Goal: Use online tool/utility: Utilize a website feature to perform a specific function

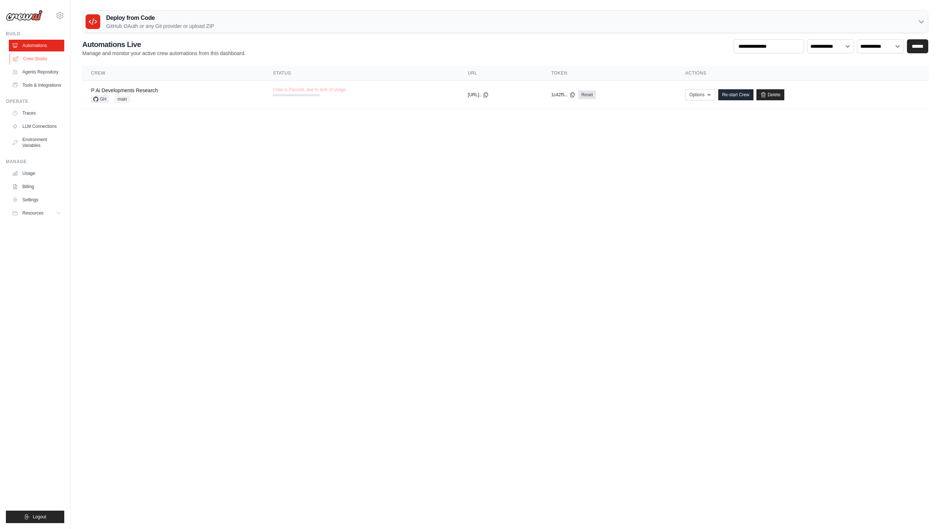
click at [39, 58] on link "Crew Studio" at bounding box center [37, 59] width 55 height 12
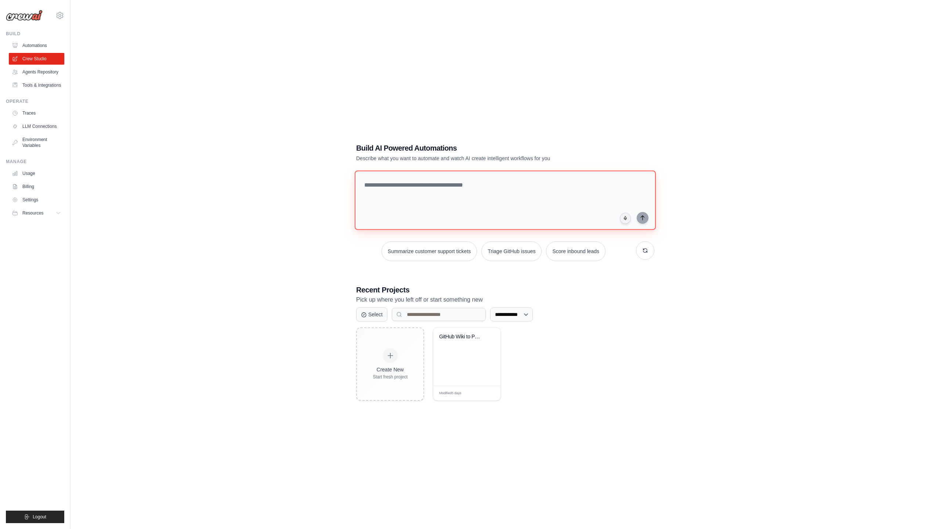
click at [407, 195] on textarea at bounding box center [505, 199] width 301 height 59
type textarea "**********"
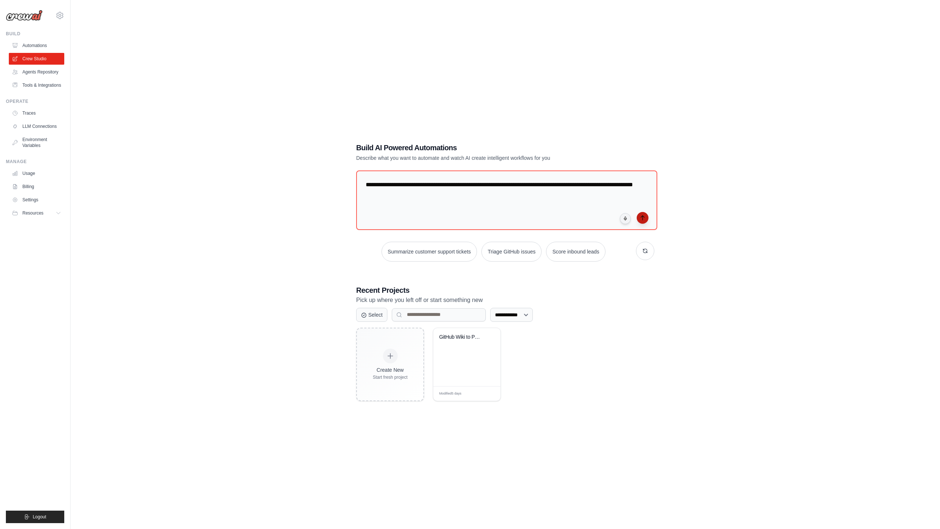
click at [642, 223] on button "submit" at bounding box center [643, 218] width 12 height 12
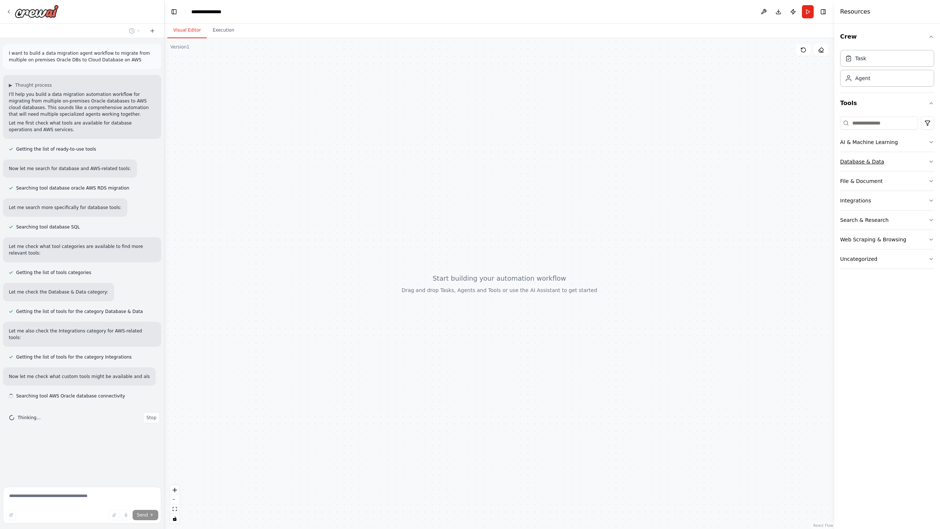
click at [876, 160] on div "Database & Data" at bounding box center [862, 161] width 44 height 7
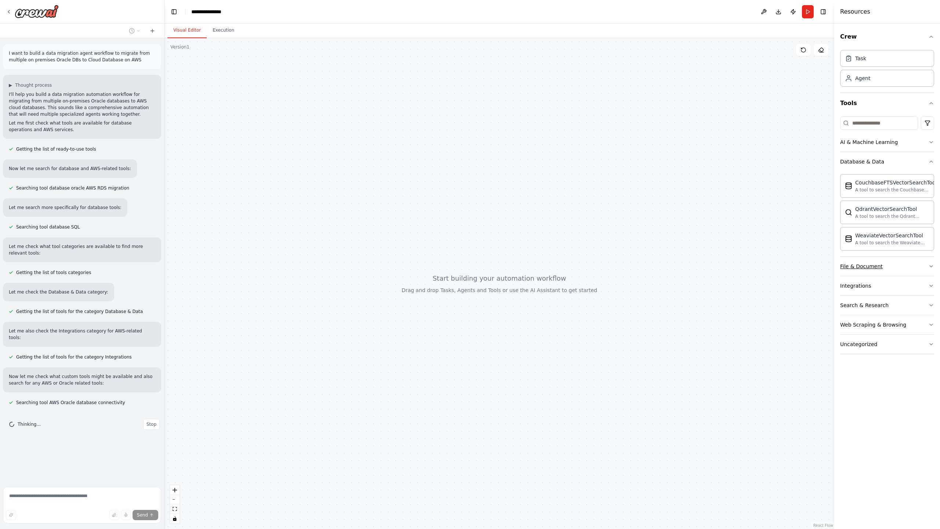
click at [860, 271] on button "File & Document" at bounding box center [887, 266] width 94 height 19
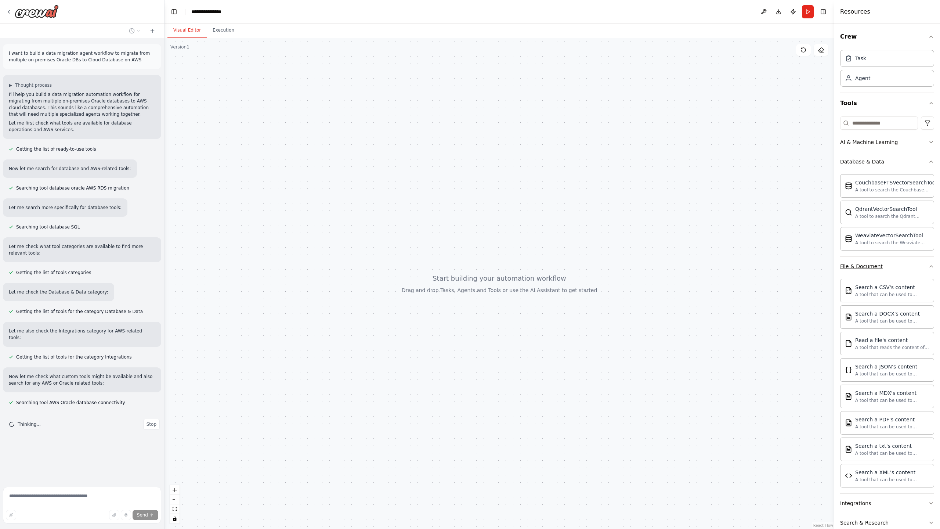
click at [860, 271] on button "File & Document" at bounding box center [887, 266] width 94 height 19
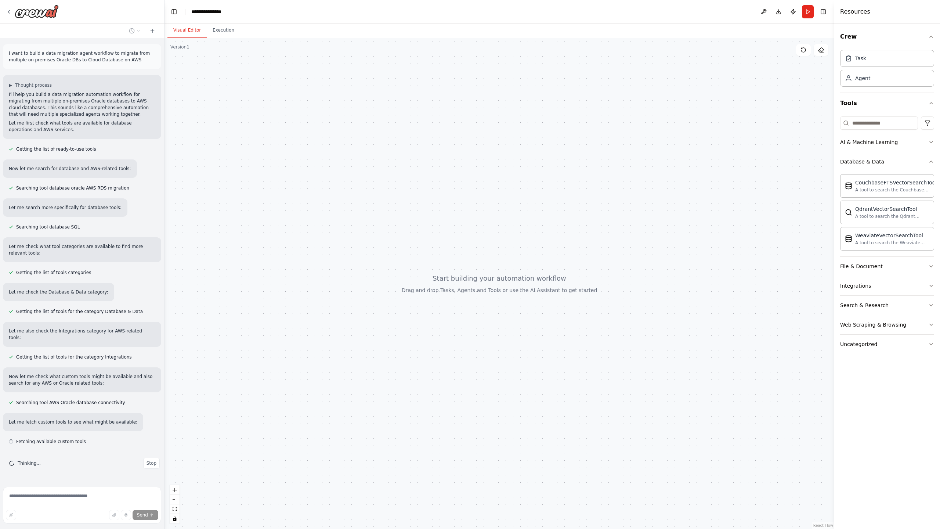
click at [918, 160] on button "Database & Data" at bounding box center [887, 161] width 94 height 19
click at [906, 102] on button "Tools" at bounding box center [887, 103] width 94 height 21
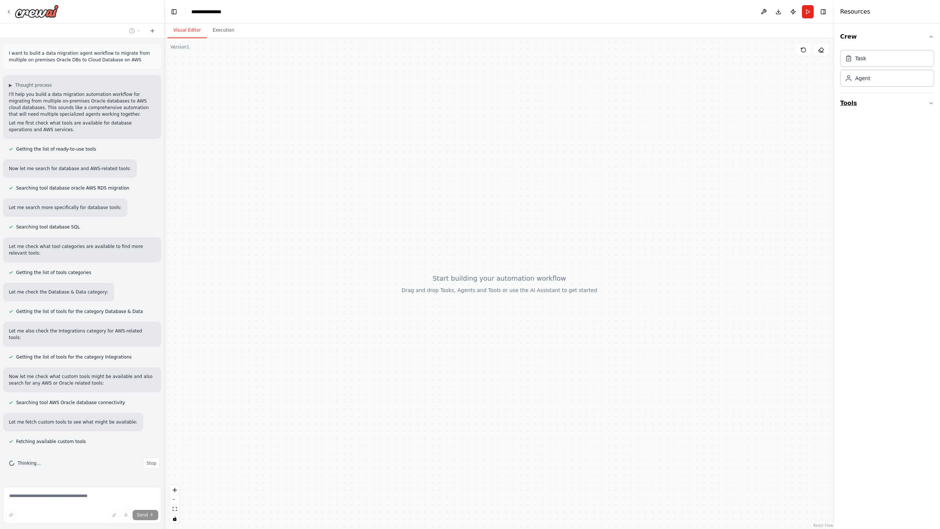
click at [906, 102] on button "Tools" at bounding box center [887, 103] width 94 height 21
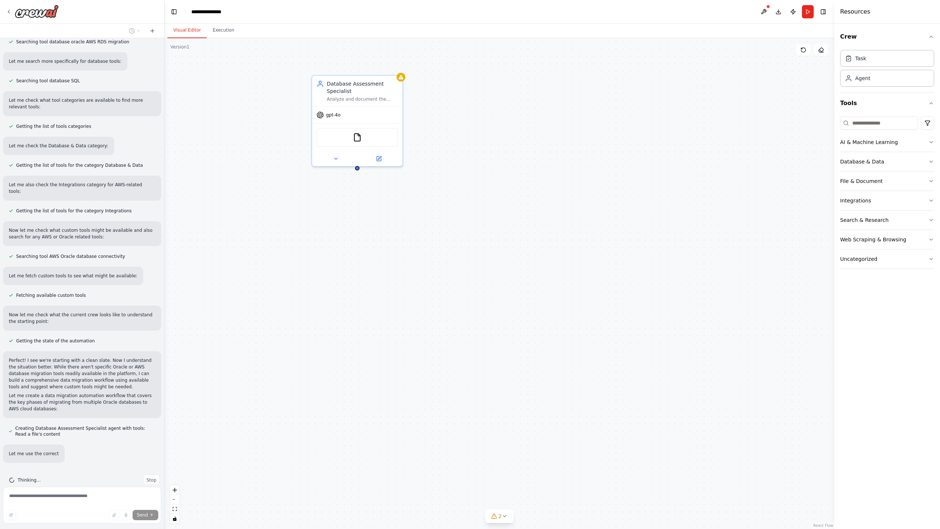
scroll to position [153, 0]
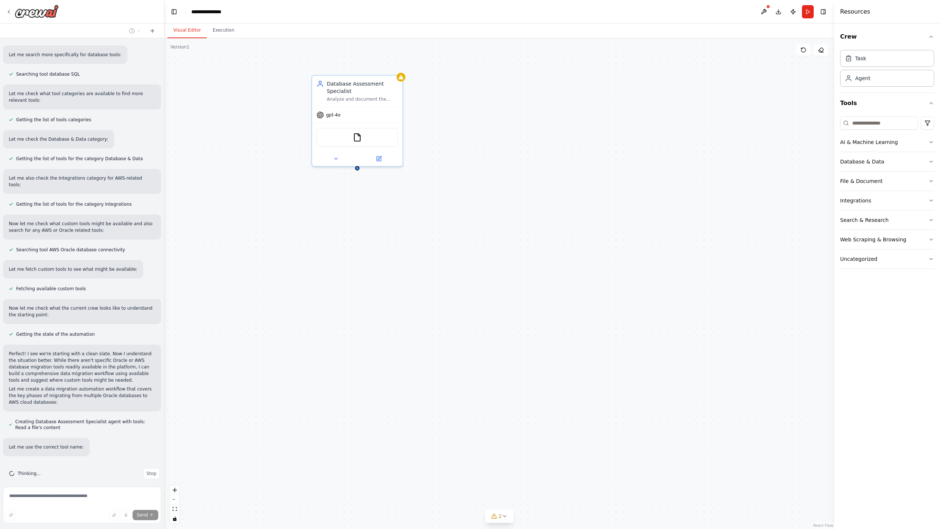
click at [483, 249] on div "Database Assessment Specialist Analyze and document the current state of multip…" at bounding box center [499, 283] width 670 height 491
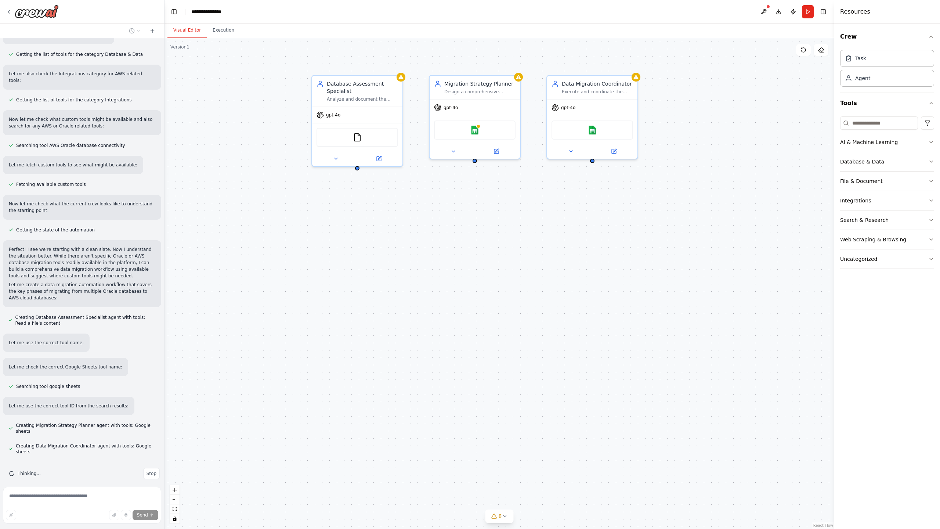
scroll to position [272, 0]
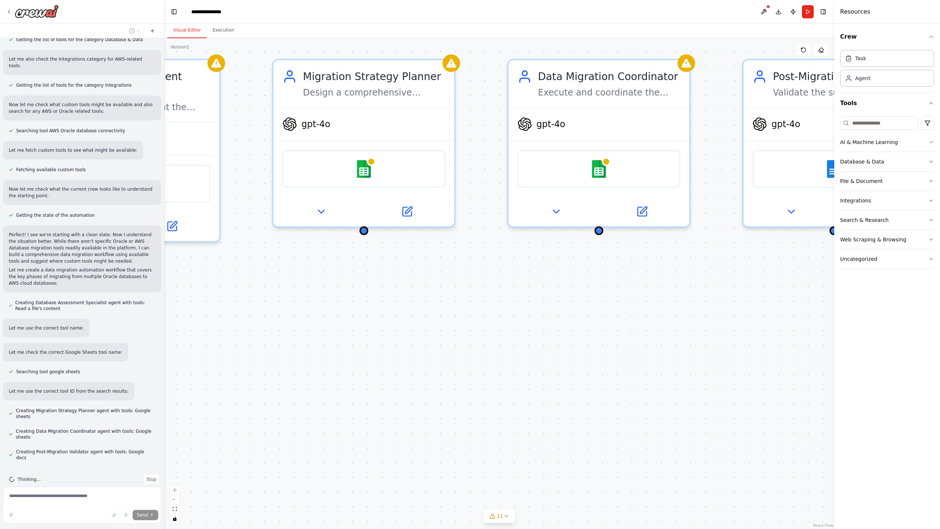
drag, startPoint x: 495, startPoint y: 218, endPoint x: 757, endPoint y: 482, distance: 372.0
click at [757, 481] on div "Database Assessment Specialist Analyze and document the current state of multip…" at bounding box center [499, 283] width 670 height 491
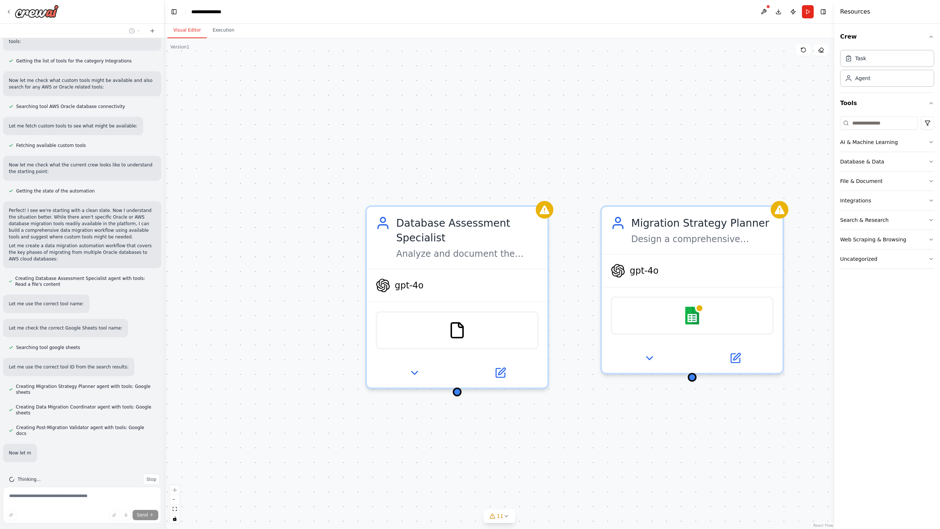
scroll to position [311, 0]
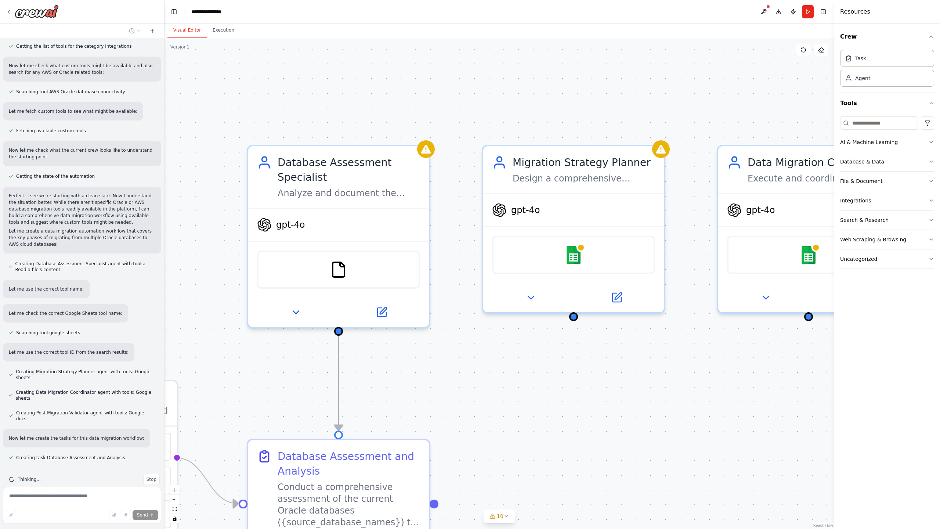
drag, startPoint x: 488, startPoint y: 175, endPoint x: 593, endPoint y: 79, distance: 142.7
click at [593, 79] on div ".deletable-edge-delete-btn { width: 20px; height: 20px; border: 0px solid #ffff…" at bounding box center [499, 283] width 670 height 491
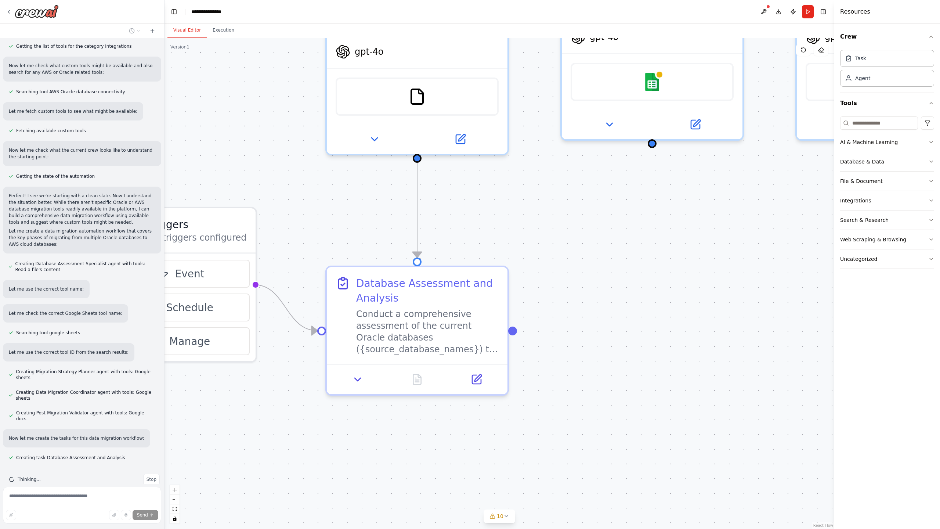
drag, startPoint x: 549, startPoint y: 424, endPoint x: 613, endPoint y: 256, distance: 180.1
click at [613, 256] on div ".deletable-edge-delete-btn { width: 20px; height: 20px; border: 0px solid #ffff…" at bounding box center [499, 283] width 670 height 491
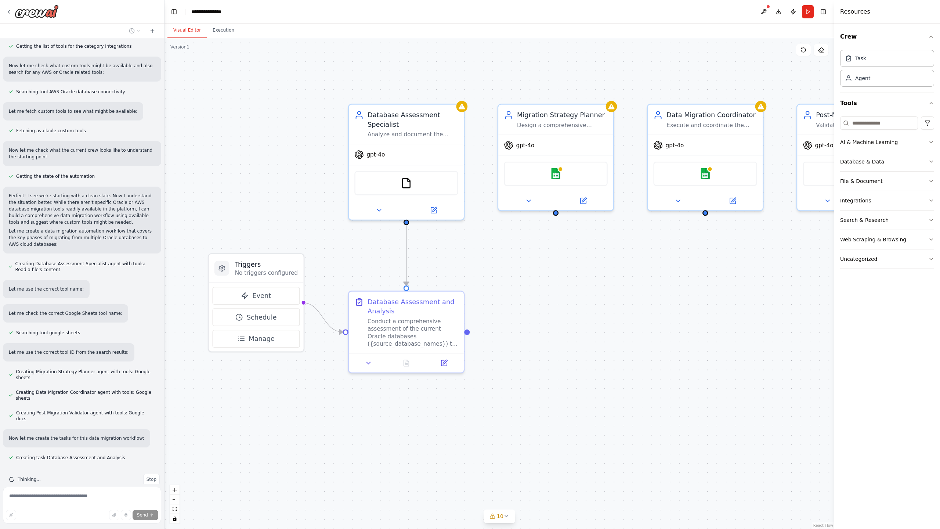
drag, startPoint x: 613, startPoint y: 256, endPoint x: 525, endPoint y: 291, distance: 95.1
click at [525, 291] on div ".deletable-edge-delete-btn { width: 20px; height: 20px; border: 0px solid #ffff…" at bounding box center [499, 283] width 670 height 491
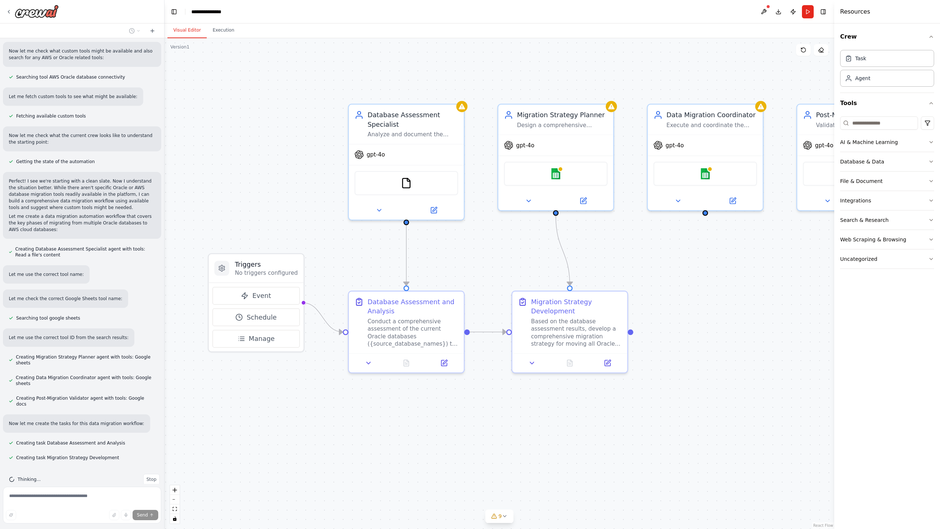
scroll to position [340, 0]
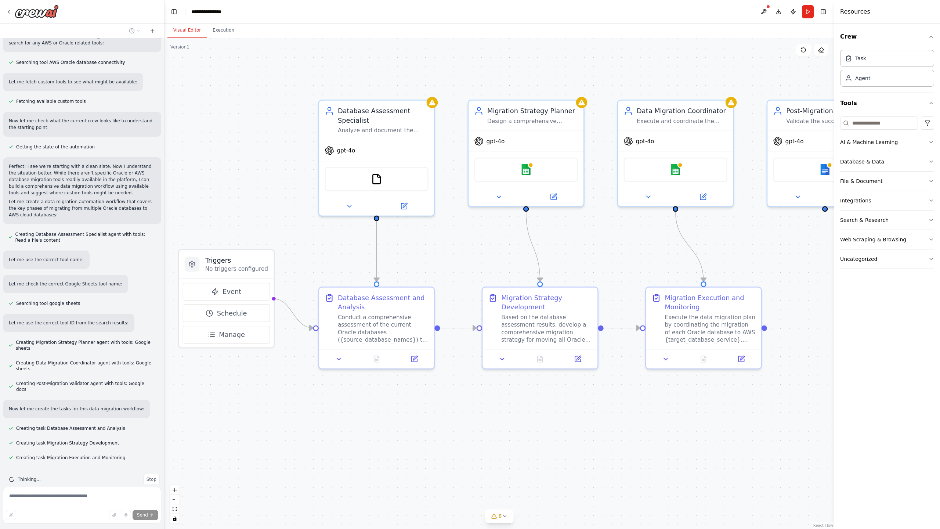
drag, startPoint x: 701, startPoint y: 378, endPoint x: 671, endPoint y: 374, distance: 30.0
click at [671, 374] on div ".deletable-edge-delete-btn { width: 20px; height: 20px; border: 0px solid #ffff…" at bounding box center [499, 283] width 670 height 491
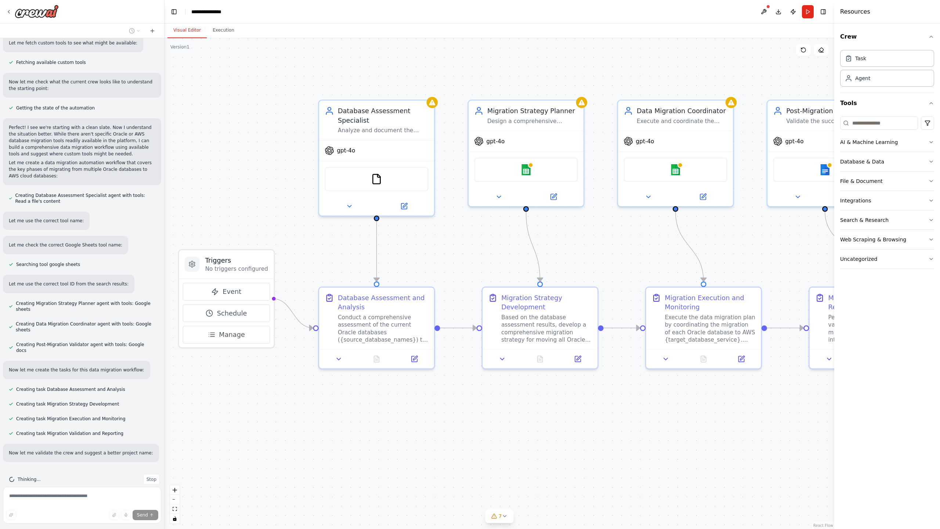
scroll to position [394, 0]
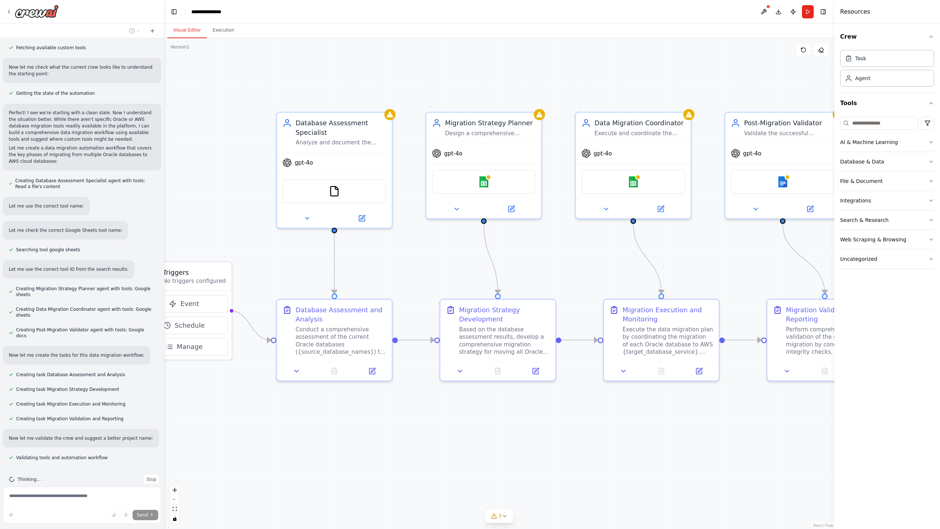
drag, startPoint x: 637, startPoint y: 452, endPoint x: 602, endPoint y: 470, distance: 38.8
click at [602, 470] on div ".deletable-edge-delete-btn { width: 20px; height: 20px; border: 0px solid #ffff…" at bounding box center [499, 283] width 670 height 491
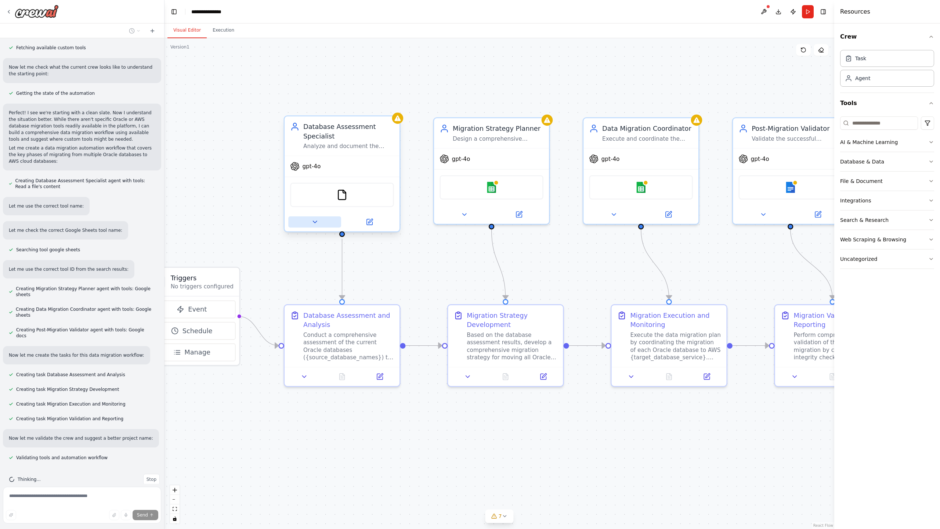
click at [316, 221] on icon at bounding box center [315, 222] width 4 height 2
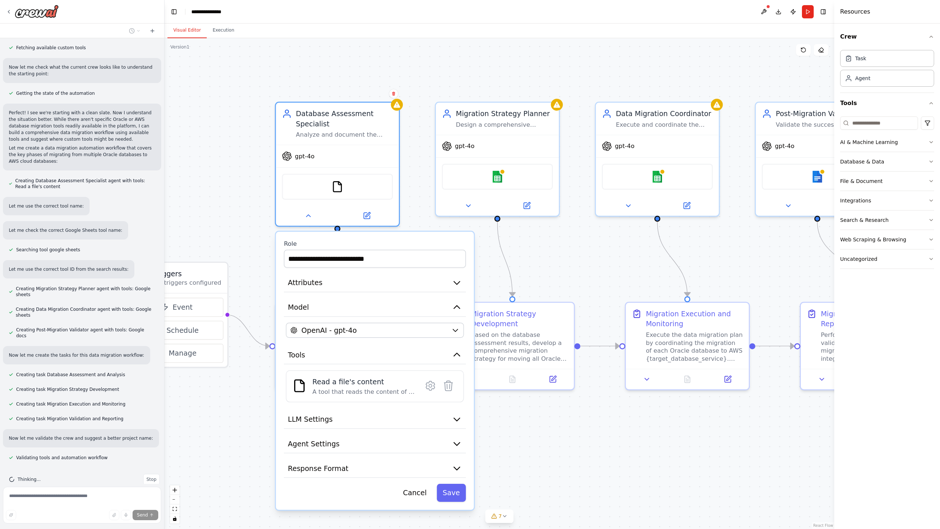
click at [548, 474] on div ".deletable-edge-delete-btn { width: 20px; height: 20px; border: 0px solid #ffff…" at bounding box center [499, 283] width 670 height 491
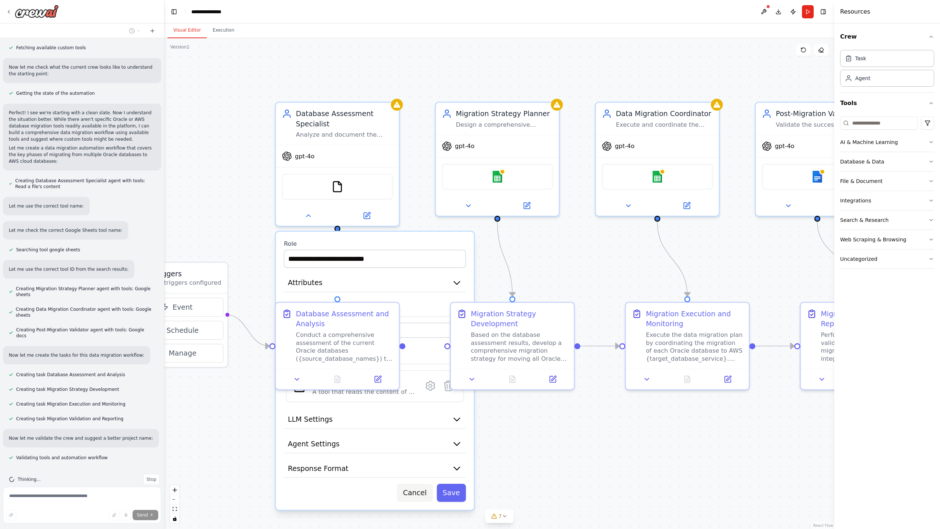
click at [425, 493] on button "Cancel" at bounding box center [415, 493] width 36 height 18
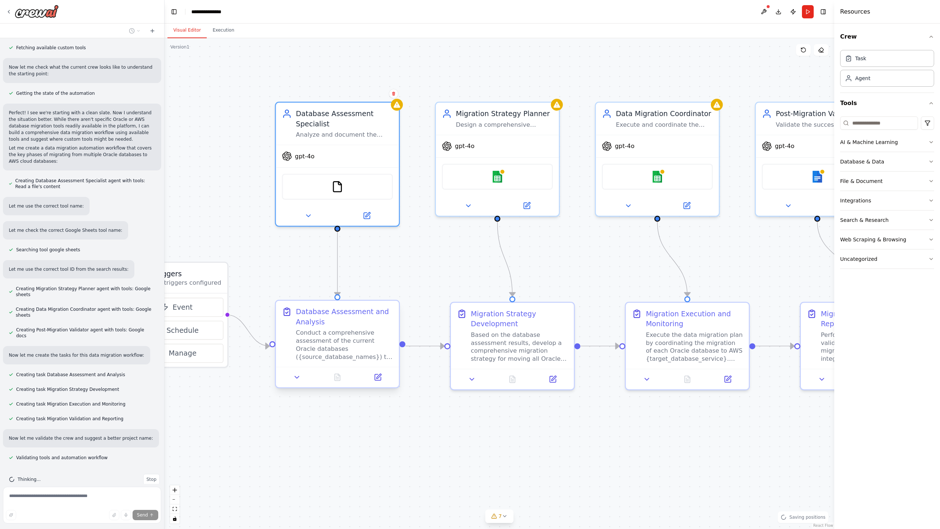
click at [338, 323] on div "Database Assessment and Analysis" at bounding box center [344, 317] width 97 height 20
click at [338, 319] on div "Database Assessment and Analysis" at bounding box center [344, 317] width 97 height 20
click at [297, 378] on icon at bounding box center [297, 377] width 4 height 2
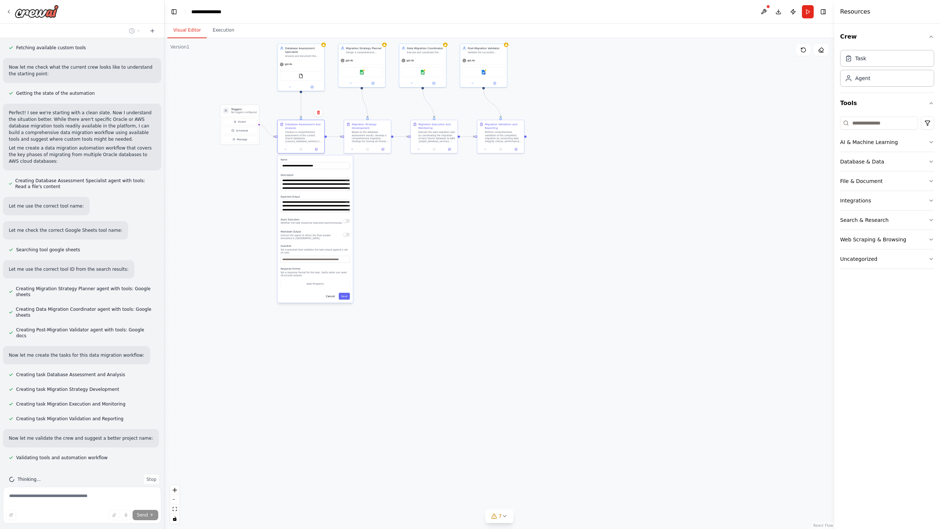
drag, startPoint x: 502, startPoint y: 461, endPoint x: 389, endPoint y: 267, distance: 224.1
click at [389, 267] on div ".deletable-edge-delete-btn { width: 20px; height: 20px; border: 0px solid #ffff…" at bounding box center [499, 283] width 670 height 491
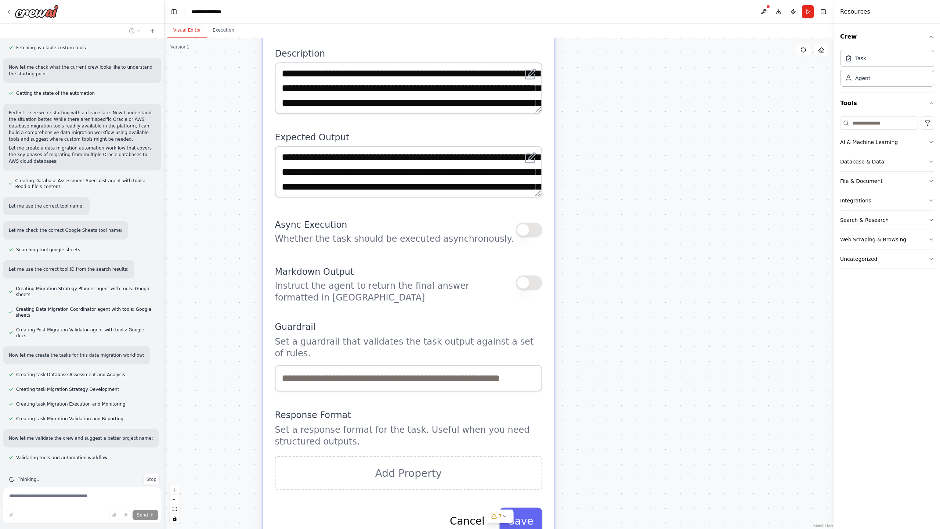
drag, startPoint x: 324, startPoint y: 181, endPoint x: 626, endPoint y: 340, distance: 341.6
click at [626, 340] on div ".deletable-edge-delete-btn { width: 20px; height: 20px; border: 0px solid #ffff…" at bounding box center [499, 283] width 670 height 491
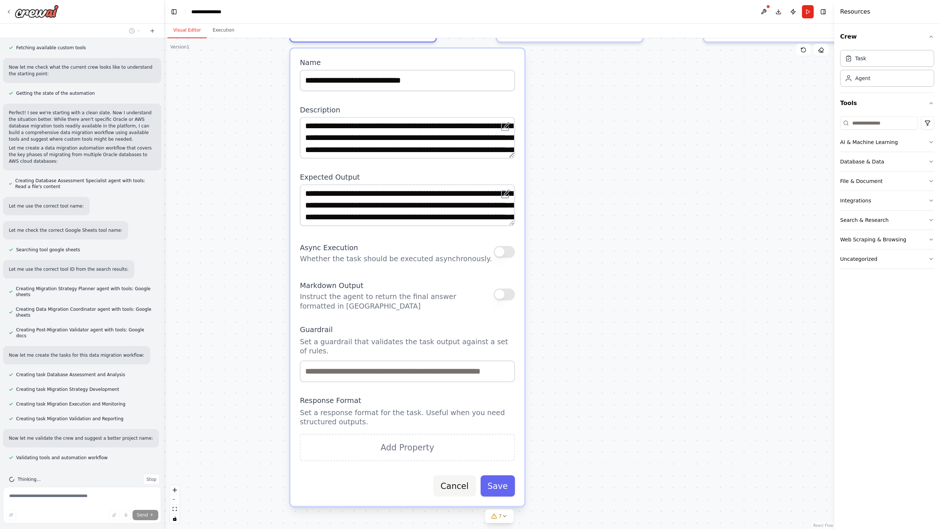
click at [451, 483] on button "Cancel" at bounding box center [455, 485] width 42 height 21
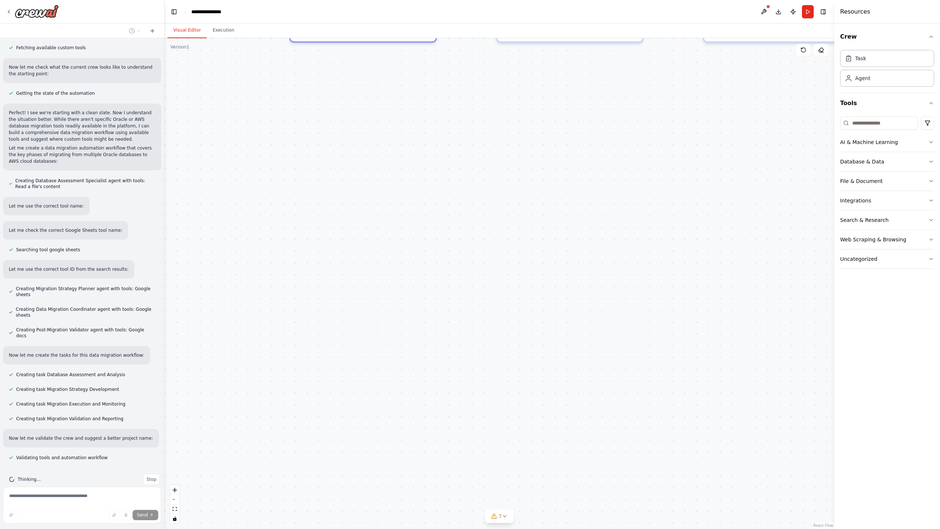
click at [516, 251] on div ".deletable-edge-delete-btn { width: 20px; height: 20px; border: 0px solid #ffff…" at bounding box center [499, 283] width 670 height 491
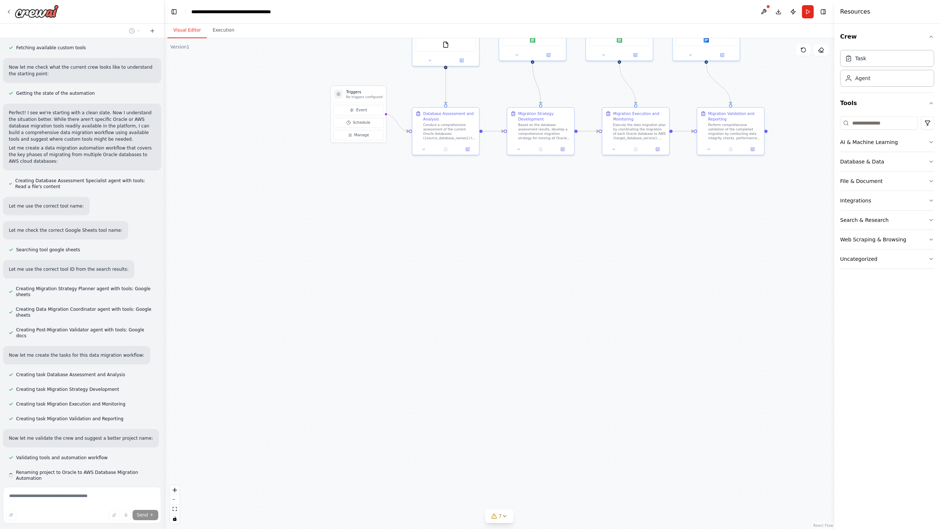
scroll to position [414, 0]
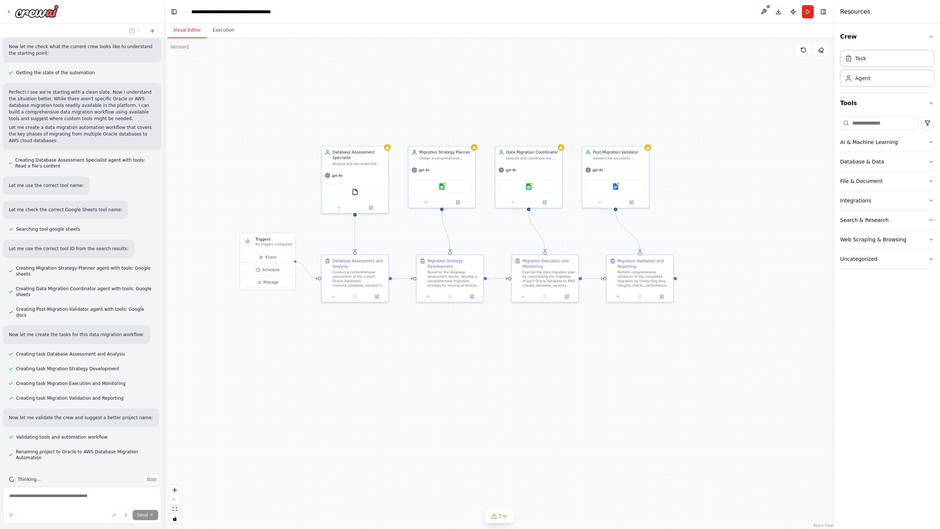
drag, startPoint x: 550, startPoint y: 210, endPoint x: 459, endPoint y: 357, distance: 172.9
click at [459, 357] on div ".deletable-edge-delete-btn { width: 20px; height: 20px; border: 0px solid #ffff…" at bounding box center [499, 283] width 670 height 491
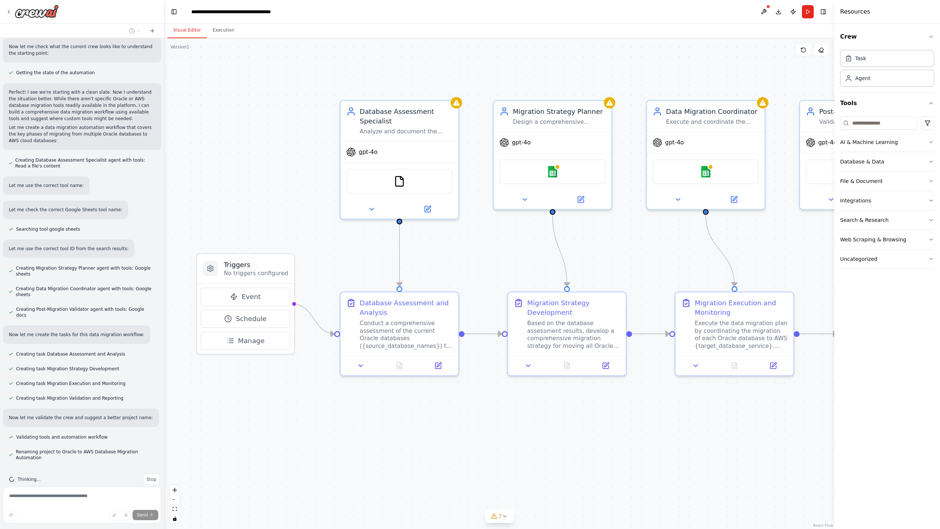
drag, startPoint x: 459, startPoint y: 354, endPoint x: 583, endPoint y: 469, distance: 169.4
click at [583, 469] on div ".deletable-edge-delete-btn { width: 20px; height: 20px; border: 0px solid #ffff…" at bounding box center [499, 283] width 670 height 491
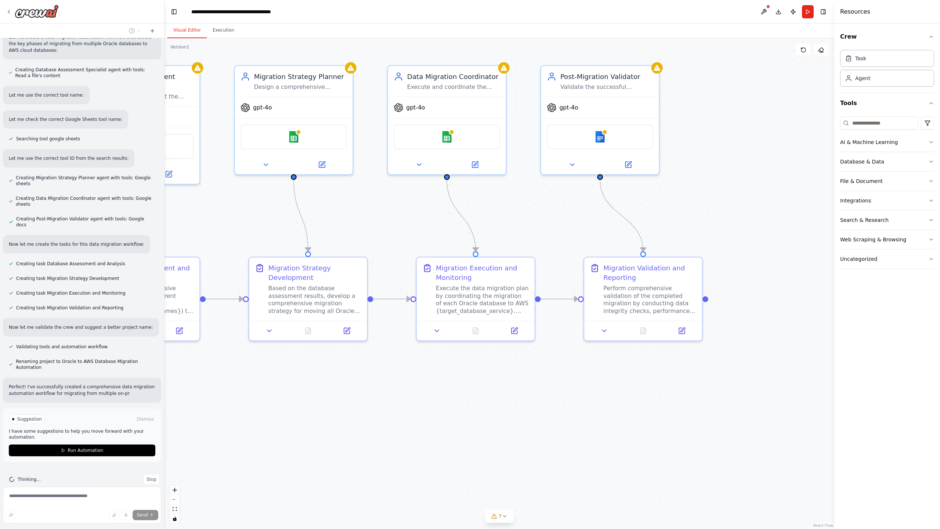
drag, startPoint x: 669, startPoint y: 435, endPoint x: 411, endPoint y: 400, distance: 260.8
click at [411, 400] on div ".deletable-edge-delete-btn { width: 20px; height: 20px; border: 0px solid #ffff…" at bounding box center [499, 283] width 670 height 491
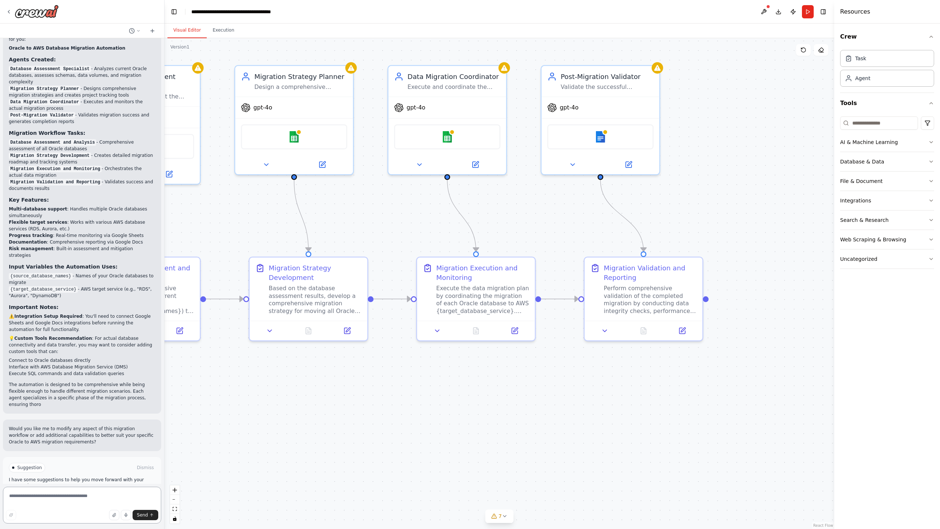
scroll to position [878, 0]
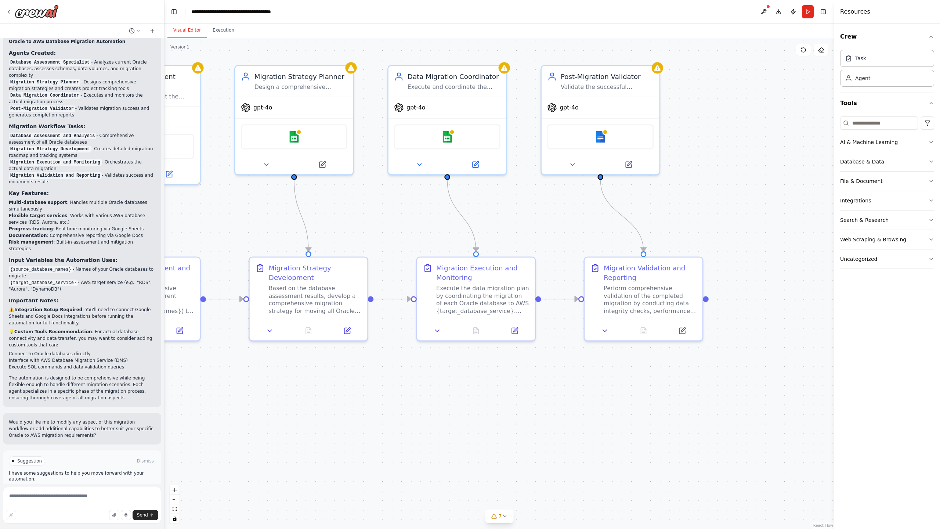
click at [369, 366] on div ".deletable-edge-delete-btn { width: 20px; height: 20px; border: 0px solid #ffff…" at bounding box center [499, 283] width 670 height 491
